Goal: Transaction & Acquisition: Purchase product/service

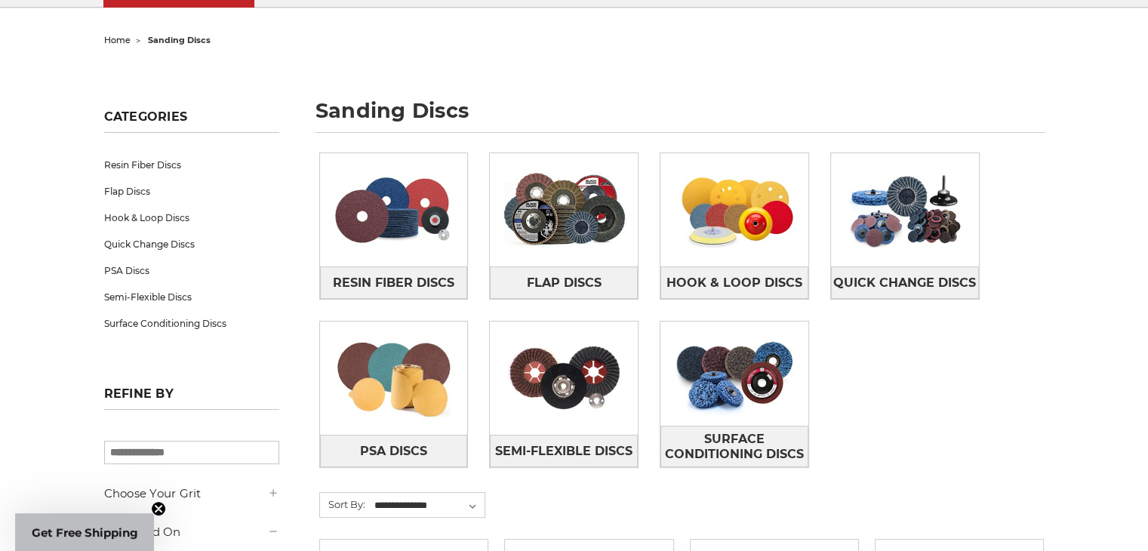
scroll to position [151, 0]
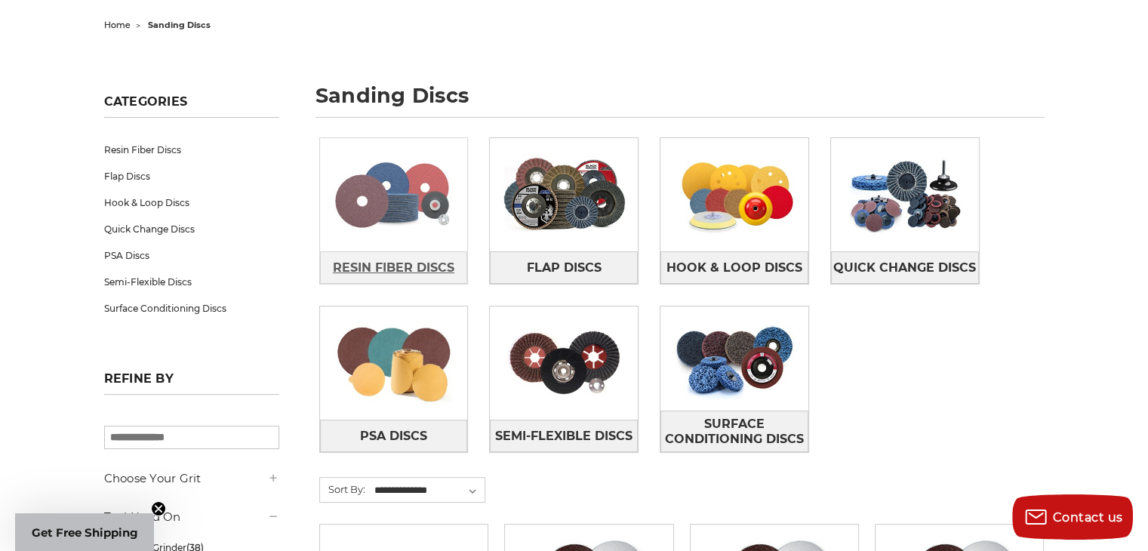
click at [416, 263] on span "Resin Fiber Discs" at bounding box center [394, 268] width 122 height 26
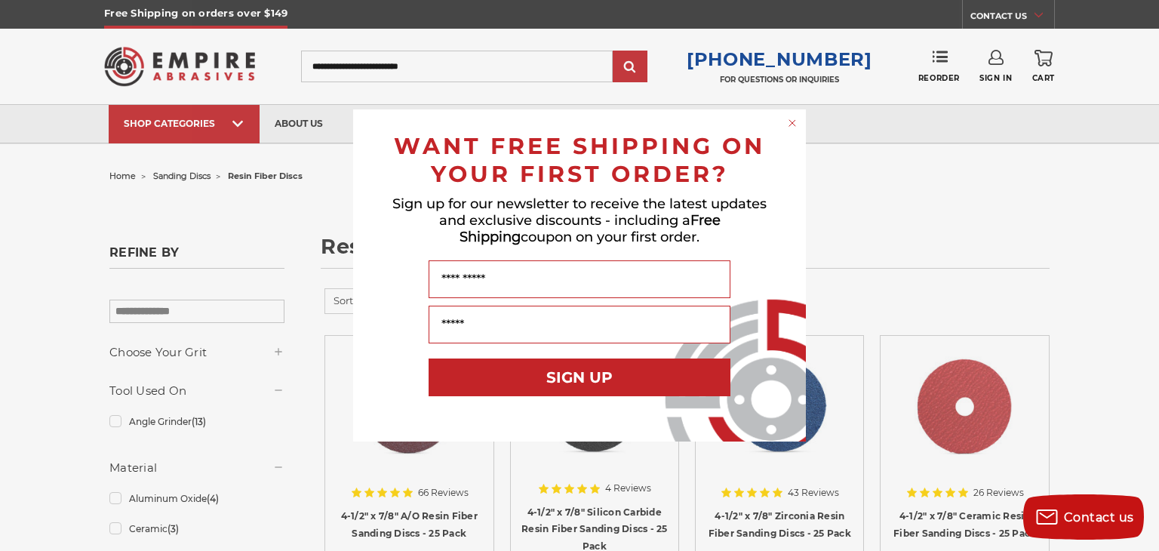
click at [792, 119] on circle "Close dialog" at bounding box center [793, 123] width 14 height 14
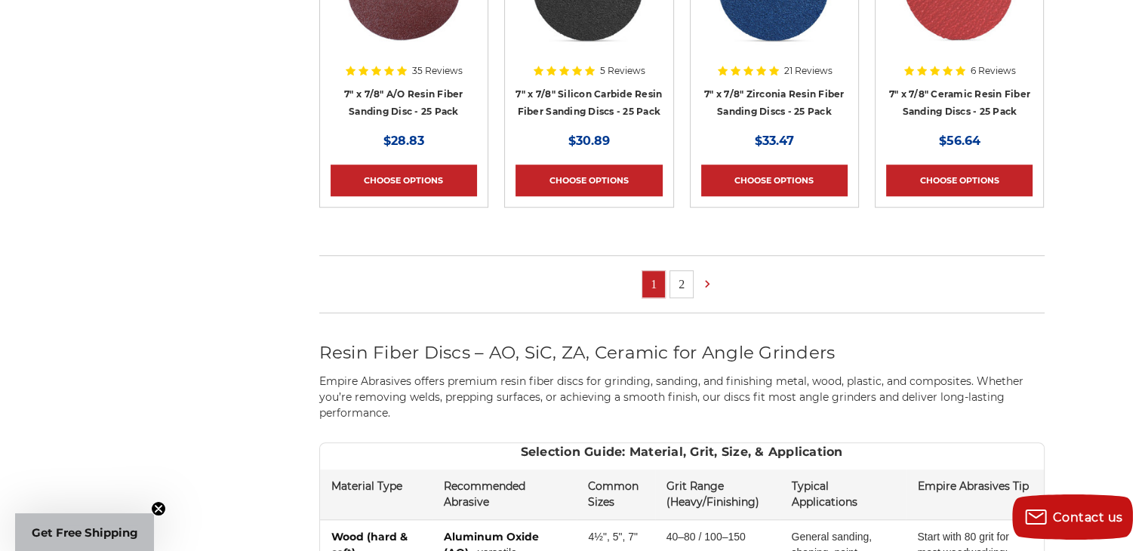
scroll to position [1132, 0]
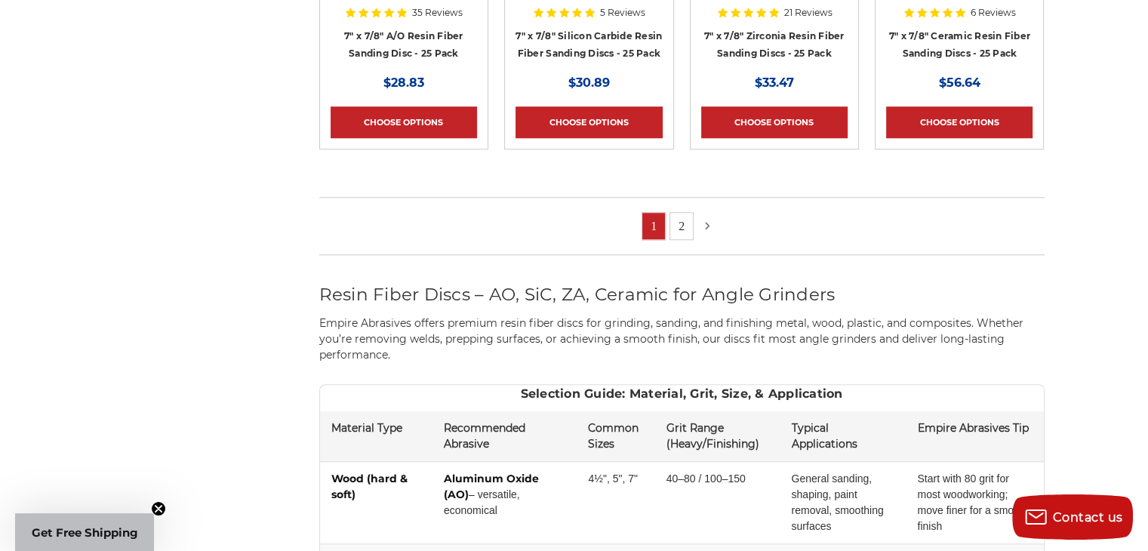
click at [704, 220] on icon at bounding box center [707, 225] width 15 height 17
